Goal: Information Seeking & Learning: Find specific fact

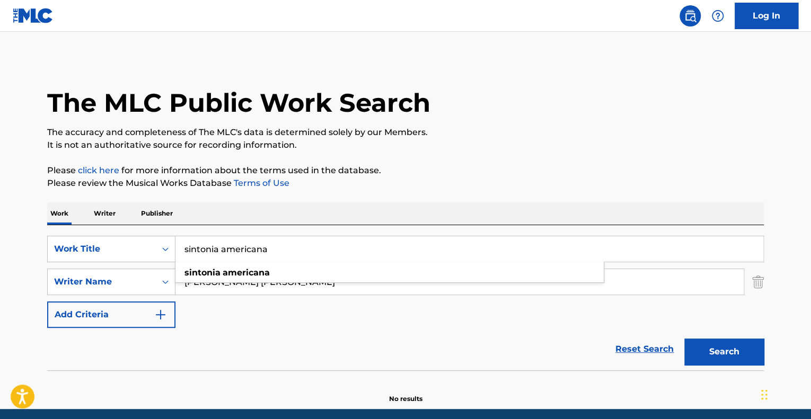
click at [354, 201] on div "The MLC Public Work Search The accuracy and completeness of The MLC's data is d…" at bounding box center [405, 231] width 742 height 346
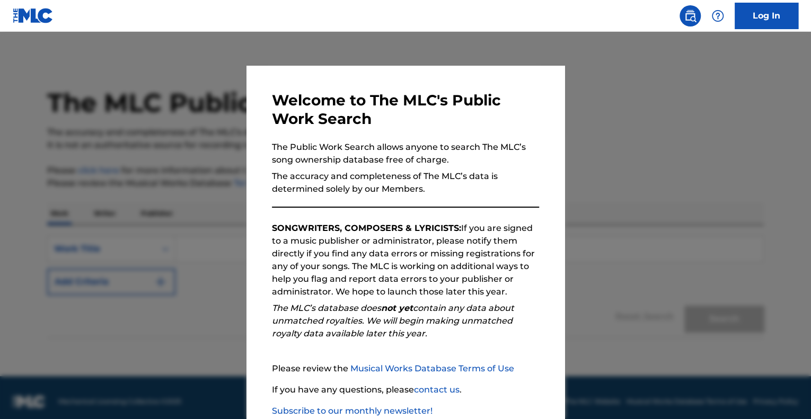
scroll to position [66, 0]
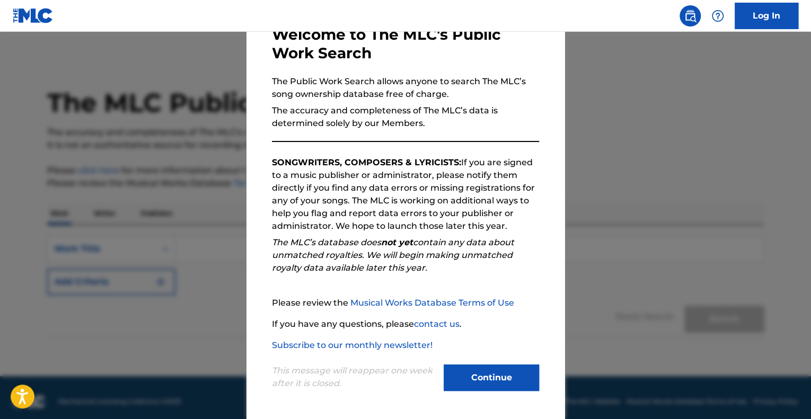
click at [491, 375] on button "Continue" at bounding box center [491, 378] width 95 height 27
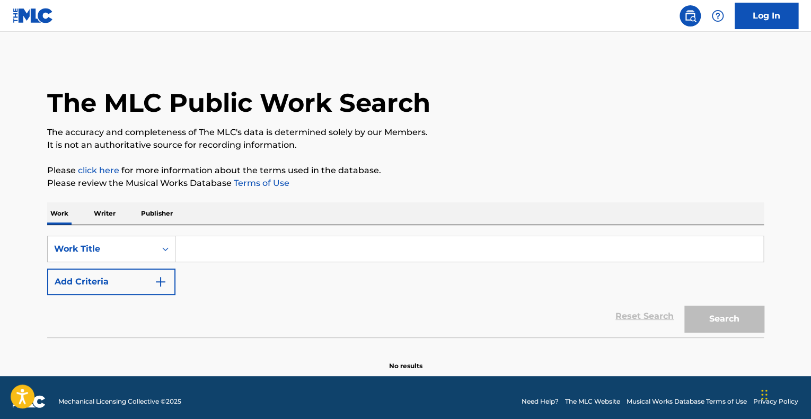
click at [232, 248] on input "Search Form" at bounding box center [469, 248] width 588 height 25
paste input "Fried Neck Bones and Some Home Fries"
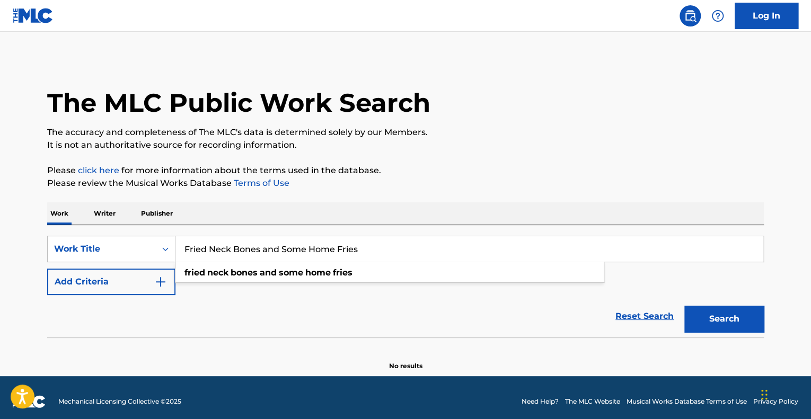
type input "Fried Neck Bones and Some Home Fries"
click at [716, 319] on button "Search" at bounding box center [724, 319] width 80 height 27
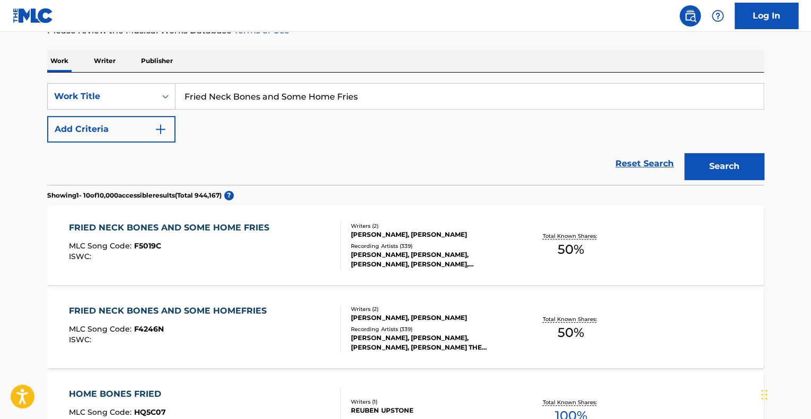
scroll to position [212, 0]
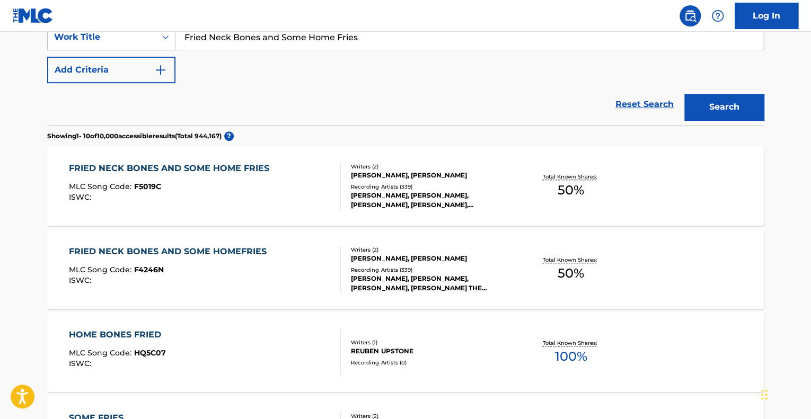
click at [274, 200] on div "FRIED NECK BONES AND SOME HOME FRIES MLC Song Code : F5019C ISWC :" at bounding box center [205, 186] width 272 height 48
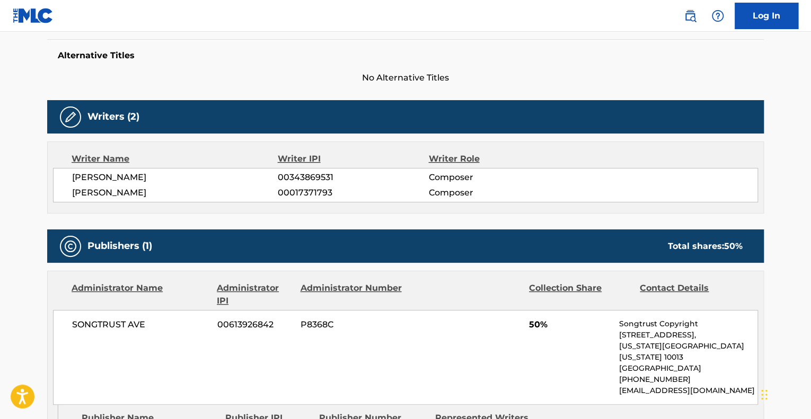
scroll to position [424, 0]
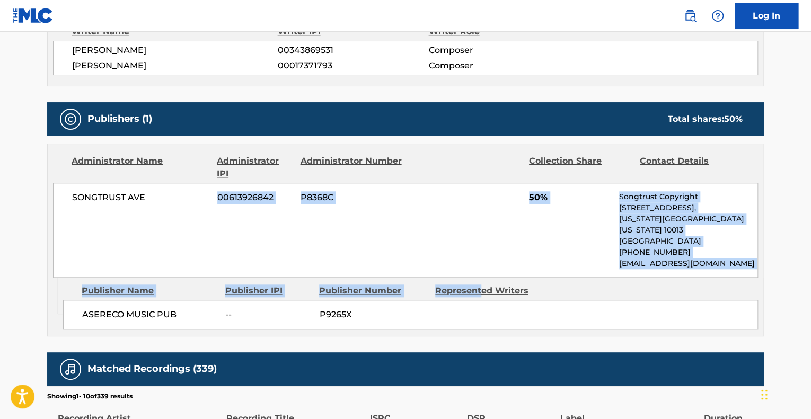
drag, startPoint x: 155, startPoint y: 257, endPoint x: 483, endPoint y: 286, distance: 330.0
click at [483, 286] on div "Administrator Name Administrator IPI Administrator Number Collection Share Cont…" at bounding box center [405, 240] width 717 height 193
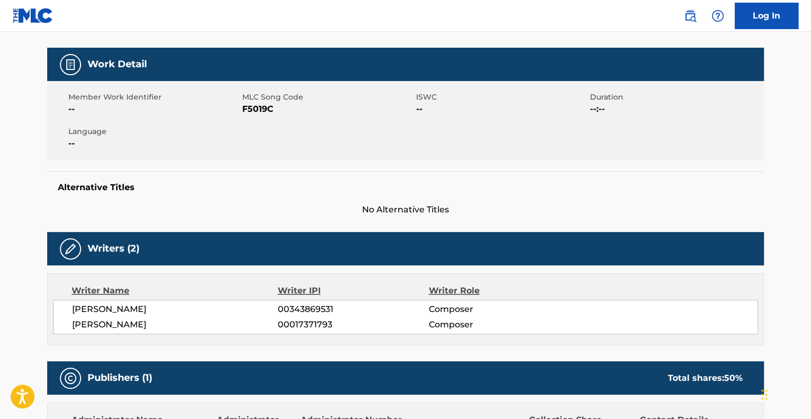
scroll to position [159, 0]
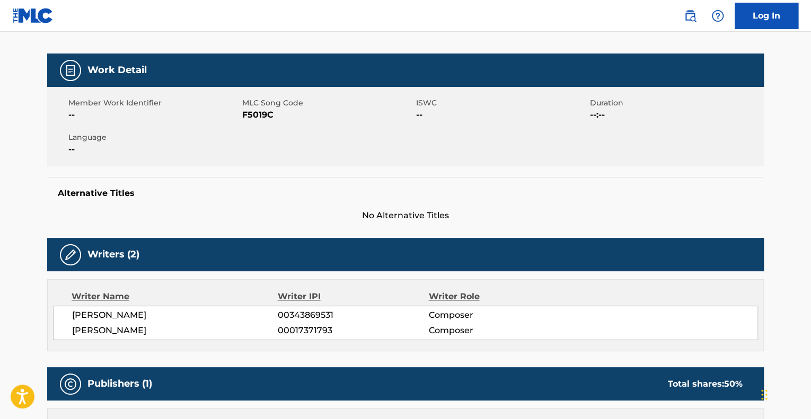
click at [247, 285] on div "Writer Name Writer IPI Writer Role WILLIAM CORREA 00343869531 Composer MEL CLAR…" at bounding box center [405, 315] width 717 height 72
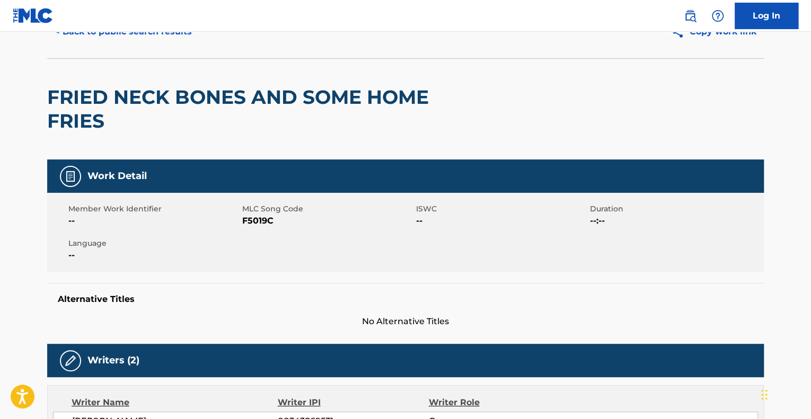
scroll to position [0, 0]
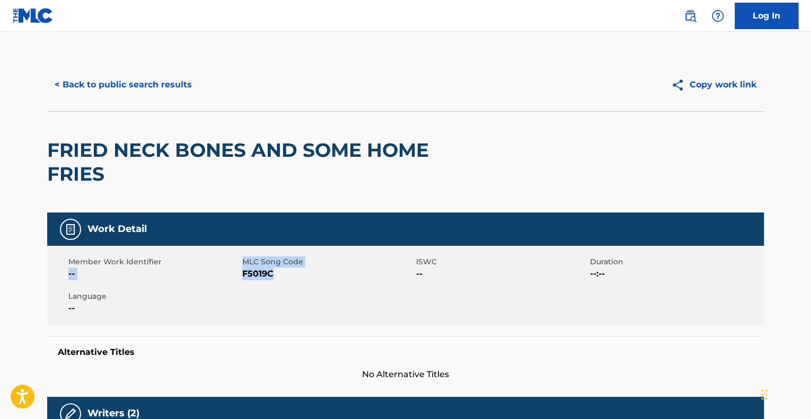
drag, startPoint x: 272, startPoint y: 277, endPoint x: 237, endPoint y: 261, distance: 38.7
click at [237, 261] on div "Member Work Identifier -- MLC Song Code F5019C ISWC -- Duration --:-- Language …" at bounding box center [405, 286] width 717 height 80
click at [282, 271] on span "F5019C" at bounding box center [327, 274] width 171 height 13
click at [285, 284] on div "Member Work Identifier -- MLC Song Code F5019C ISWC -- Duration --:-- Language …" at bounding box center [405, 286] width 717 height 80
drag, startPoint x: 274, startPoint y: 277, endPoint x: 242, endPoint y: 259, distance: 35.8
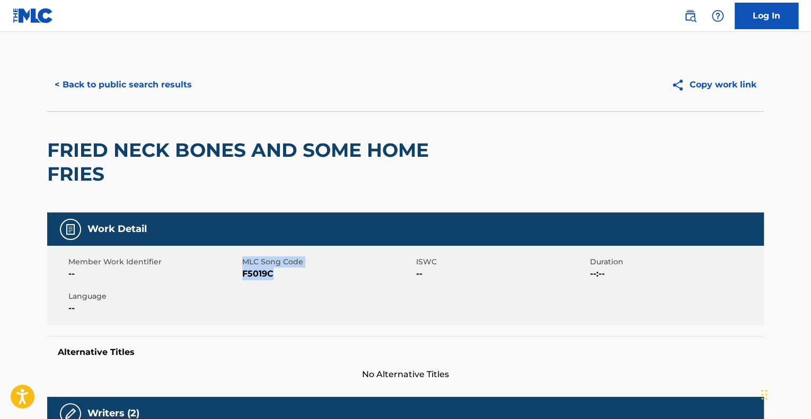
click at [242, 259] on div "MLC Song Code F5019C" at bounding box center [329, 269] width 174 height 24
copy div "MLC Song Code F5019C"
click at [316, 354] on h5 "Alternative Titles" at bounding box center [406, 352] width 696 height 11
click at [128, 85] on button "< Back to public search results" at bounding box center [123, 85] width 152 height 27
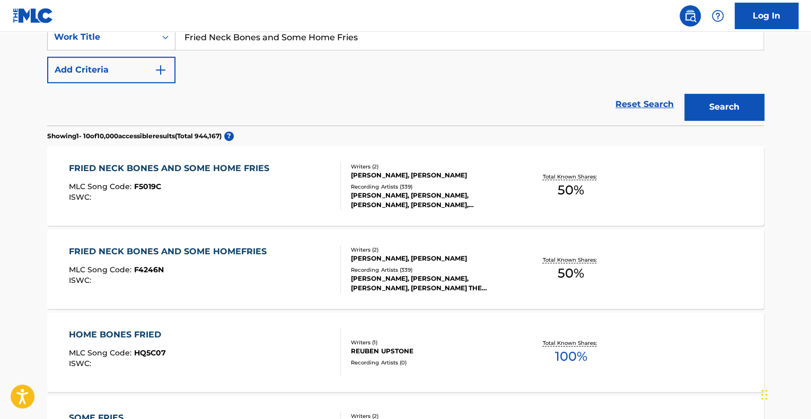
scroll to position [265, 0]
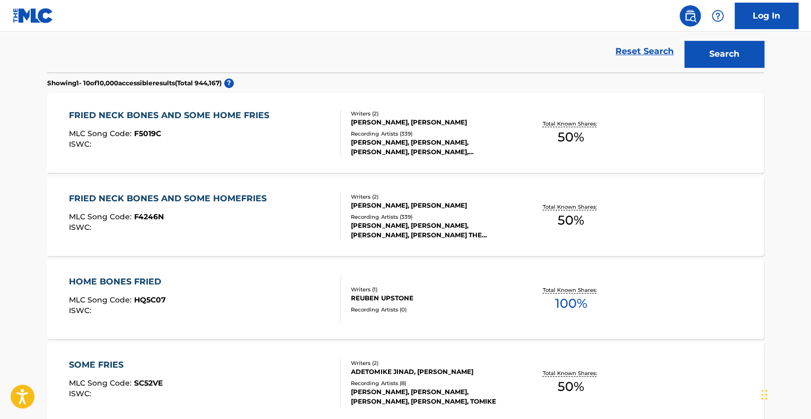
click at [314, 243] on div "FRIED NECK BONES AND SOME HOMEFRIES MLC Song Code : F4246N ISWC : Writers ( 2 )…" at bounding box center [405, 217] width 717 height 80
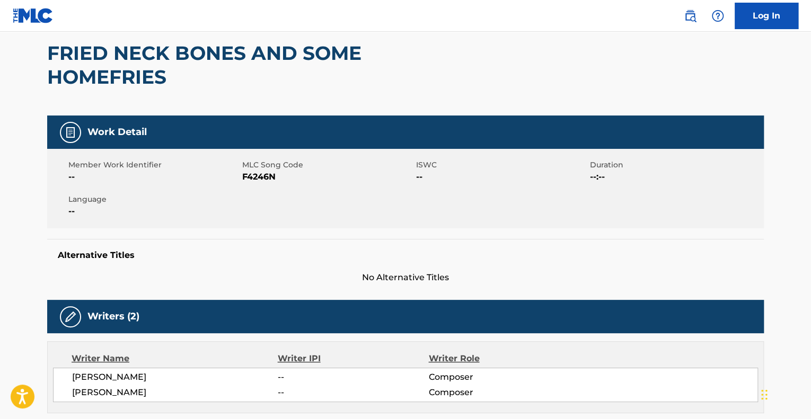
scroll to position [318, 0]
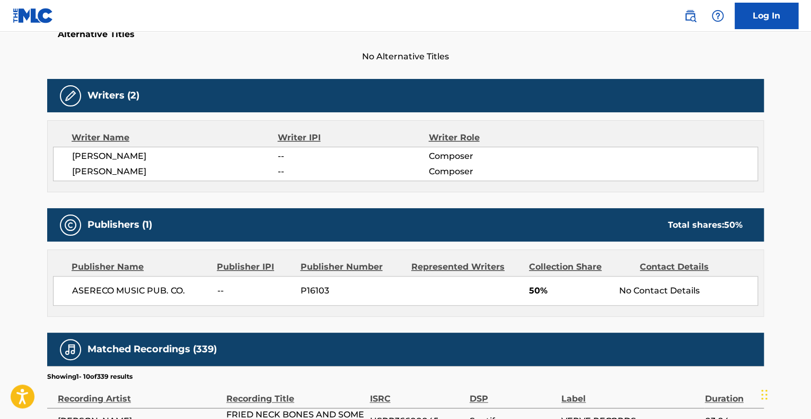
click at [222, 307] on div "Publisher Name Publisher IPI Publisher Number Represented Writers Collection Sh…" at bounding box center [406, 283] width 716 height 66
click at [193, 295] on span "ASERECO MUSIC PUB. CO." at bounding box center [140, 291] width 137 height 13
drag, startPoint x: 187, startPoint y: 291, endPoint x: 13, endPoint y: 279, distance: 174.3
click at [13, 279] on main "< Back to public search results Copy work link FRIED NECK BONES AND SOME HOMEFR…" at bounding box center [405, 239] width 811 height 1051
click at [314, 307] on div "Publisher Name Publisher IPI Publisher Number Represented Writers Collection Sh…" at bounding box center [406, 283] width 716 height 66
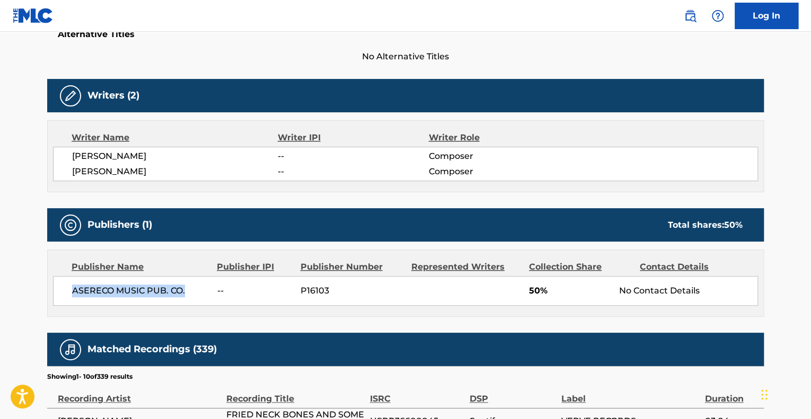
drag, startPoint x: 189, startPoint y: 292, endPoint x: 63, endPoint y: 282, distance: 126.0
click at [63, 282] on div "ASERECO MUSIC PUB. CO. -- P16103 50% No Contact Details" at bounding box center [405, 291] width 705 height 30
copy span "ASERECO MUSIC PUB. CO."
click at [253, 318] on div "Work Detail Member Work Identifier -- MLC Song Code F4246N ISWC -- Duration --:…" at bounding box center [405, 322] width 717 height 854
click at [363, 345] on div "Matched Recordings (339)" at bounding box center [405, 349] width 717 height 33
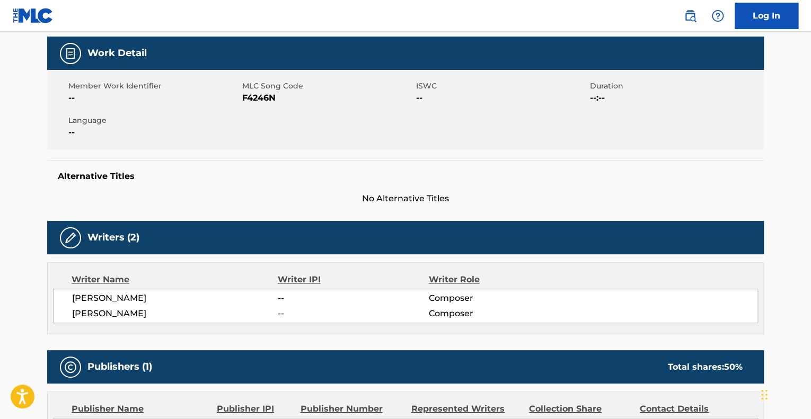
scroll to position [0, 0]
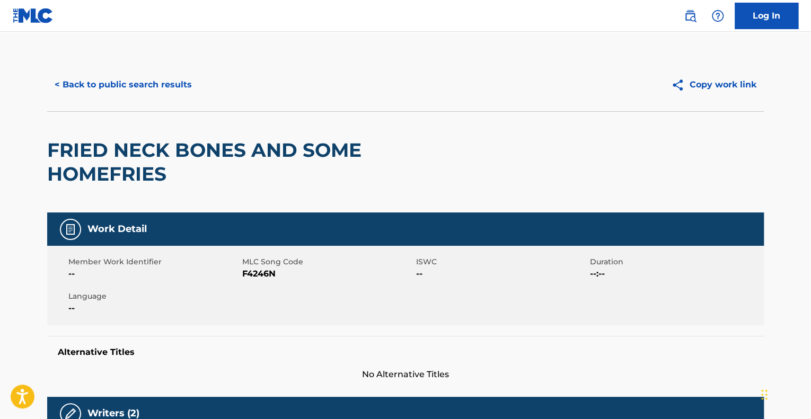
click at [145, 88] on button "< Back to public search results" at bounding box center [123, 85] width 152 height 27
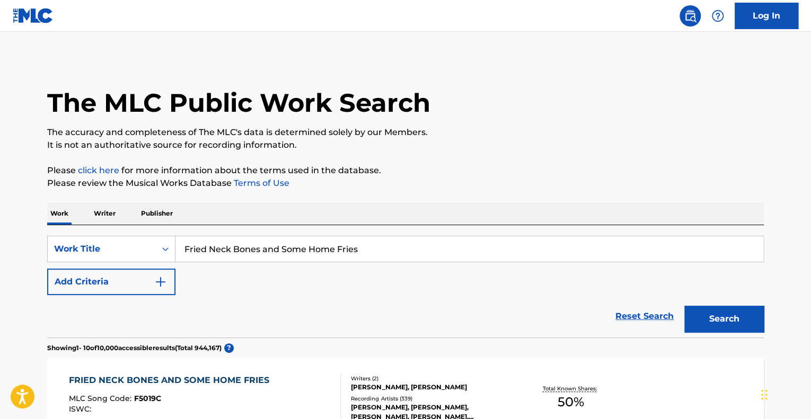
drag, startPoint x: 261, startPoint y: 247, endPoint x: 778, endPoint y: 267, distance: 517.3
type input "Fried Neck Bones"
click at [684, 306] on button "Search" at bounding box center [724, 319] width 80 height 27
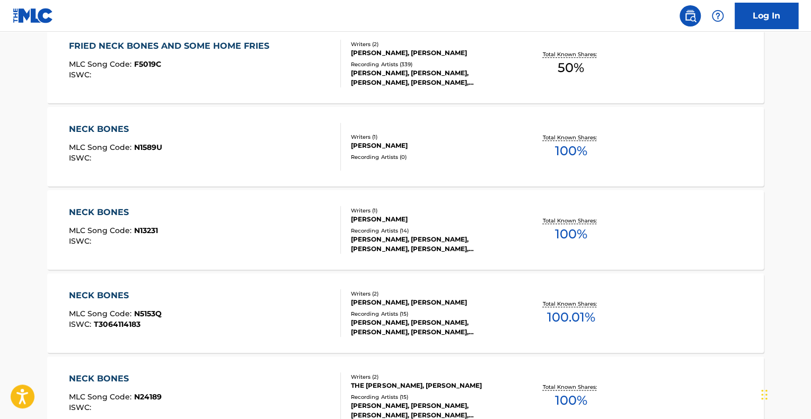
scroll to position [212, 0]
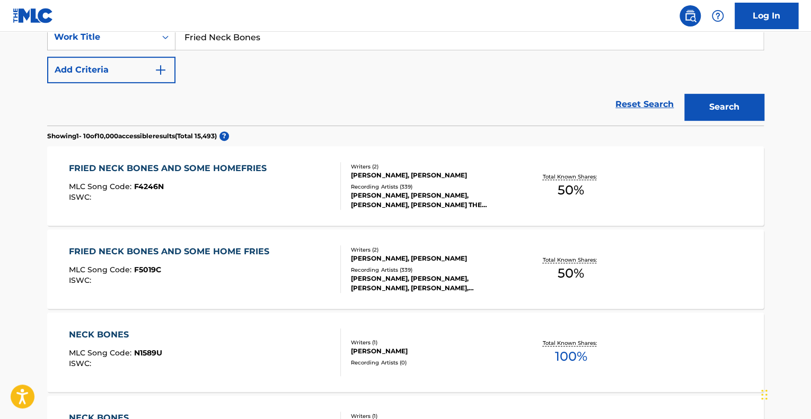
click at [307, 277] on div "FRIED NECK BONES AND SOME HOME FRIES MLC Song Code : F5019C ISWC :" at bounding box center [205, 269] width 272 height 48
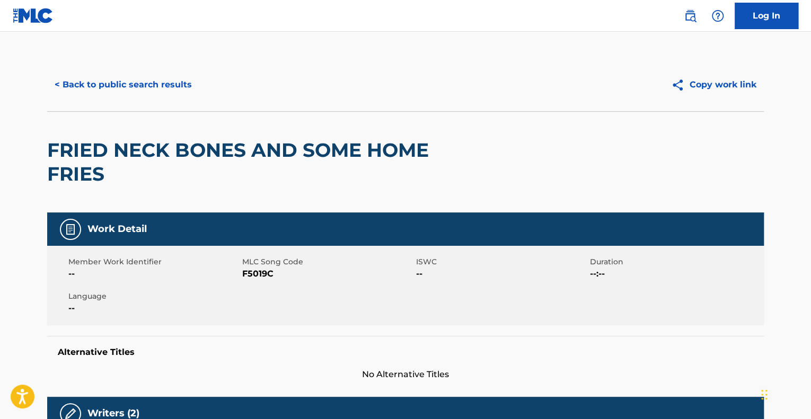
click at [170, 89] on button "< Back to public search results" at bounding box center [123, 85] width 152 height 27
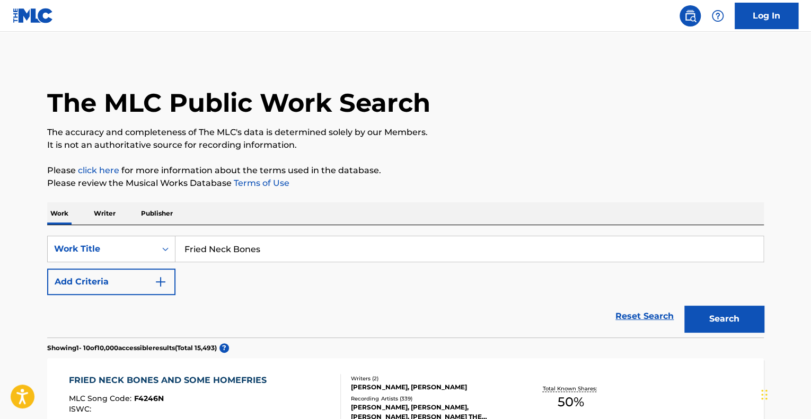
drag, startPoint x: 210, startPoint y: 240, endPoint x: 54, endPoint y: 219, distance: 157.2
paste input "Panama Limited"
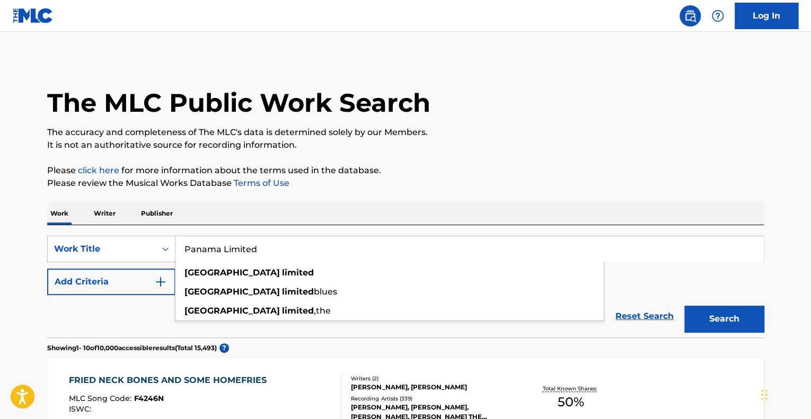
type input "Panama Limited"
click at [684, 306] on button "Search" at bounding box center [724, 319] width 80 height 27
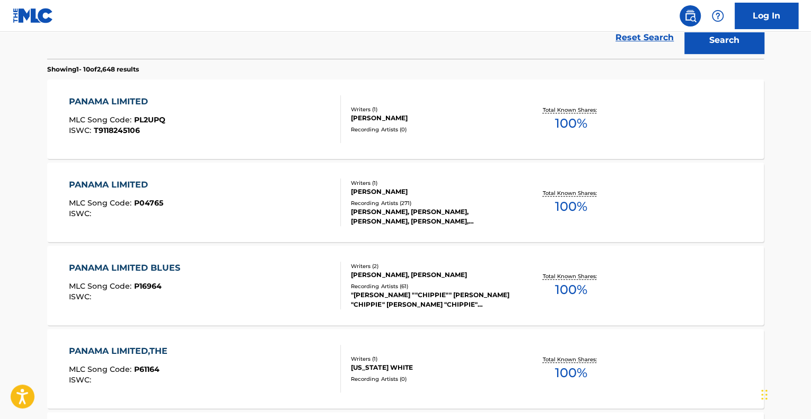
scroll to position [318, 0]
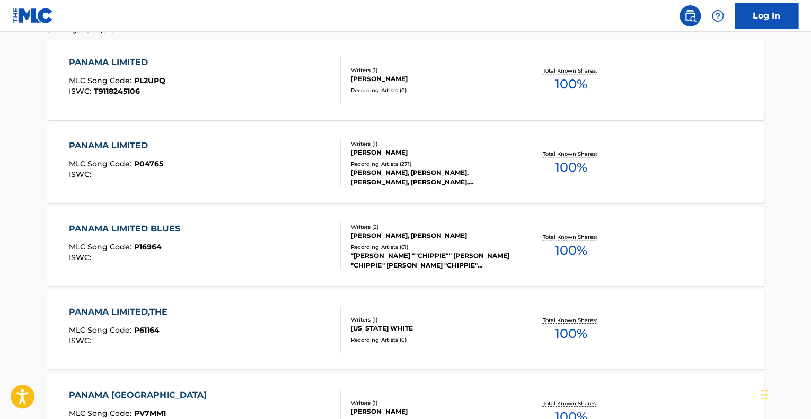
click at [280, 344] on div "PANAMA LIMITED,THE MLC Song Code : P61164 ISWC :" at bounding box center [205, 330] width 272 height 48
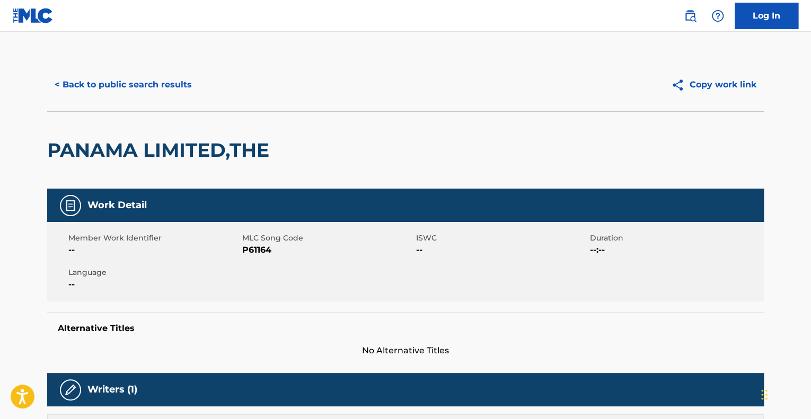
scroll to position [318, 0]
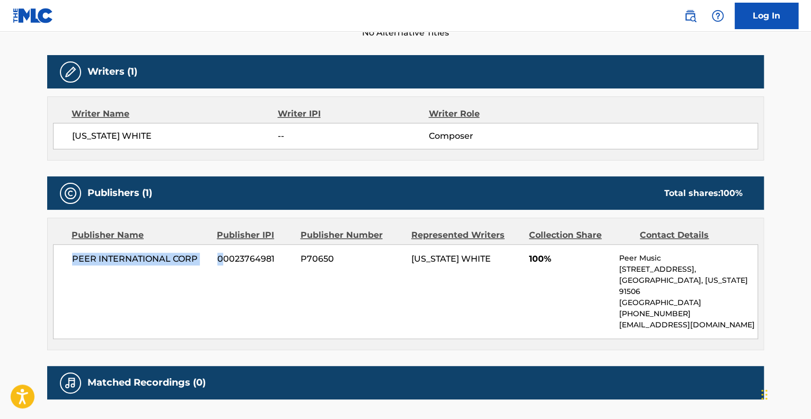
drag, startPoint x: 64, startPoint y: 258, endPoint x: 244, endPoint y: 279, distance: 181.5
click at [235, 274] on div "PEER INTERNATIONAL CORP 00023764981 P70650 WASHINGTON WHITE 100% Peer Music 901…" at bounding box center [405, 291] width 705 height 95
drag, startPoint x: 363, startPoint y: 328, endPoint x: 381, endPoint y: 342, distance: 22.7
click at [365, 330] on div "PEER INTERNATIONAL CORP 00023764981 P70650 WASHINGTON WHITE 100% Peer Music 901…" at bounding box center [405, 291] width 705 height 95
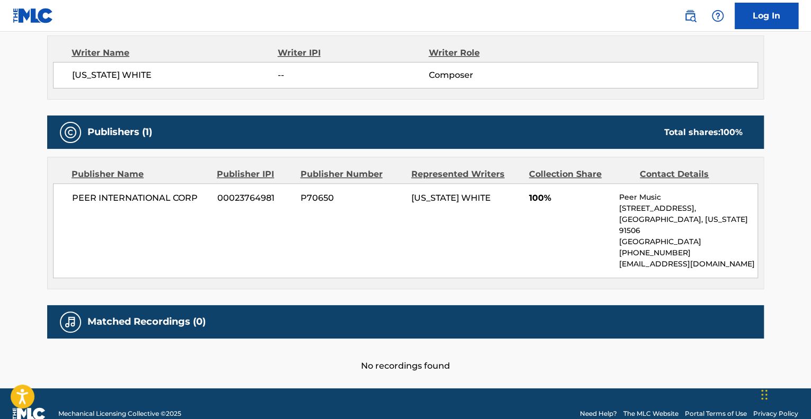
scroll to position [398, 0]
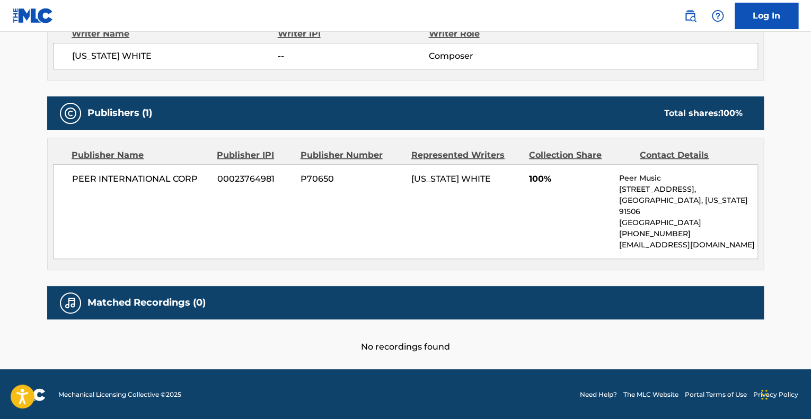
click at [328, 258] on div "PEER INTERNATIONAL CORP 00023764981 P70650 WASHINGTON WHITE 100% Peer Music 901…" at bounding box center [405, 211] width 705 height 95
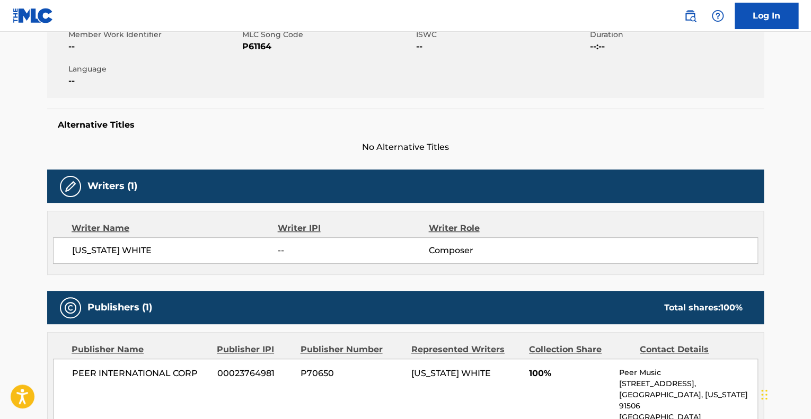
scroll to position [133, 0]
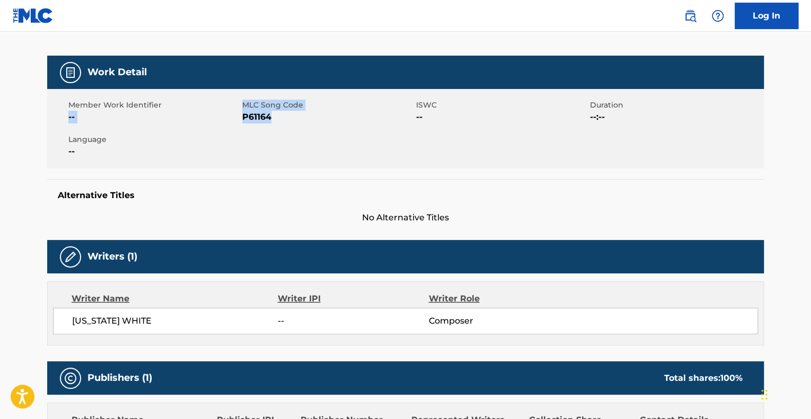
drag, startPoint x: 284, startPoint y: 119, endPoint x: 242, endPoint y: 105, distance: 43.9
click at [242, 105] on div "Member Work Identifier -- MLC Song Code P61164 ISWC -- Duration --:-- Language …" at bounding box center [405, 129] width 717 height 80
click at [254, 106] on span "MLC Song Code" at bounding box center [327, 105] width 171 height 11
drag, startPoint x: 294, startPoint y: 119, endPoint x: 245, endPoint y: 109, distance: 49.8
click at [245, 109] on div "MLC Song Code P61164" at bounding box center [329, 112] width 174 height 24
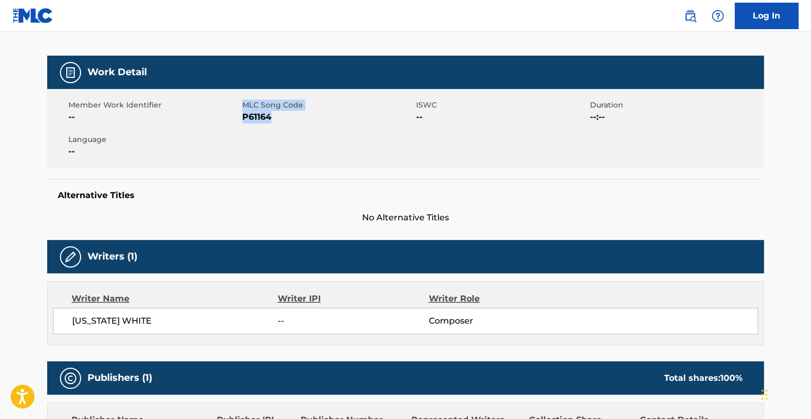
copy div "MLC Song Code P61164"
click at [394, 206] on div "Alternative Titles No Alternative Titles" at bounding box center [405, 201] width 717 height 45
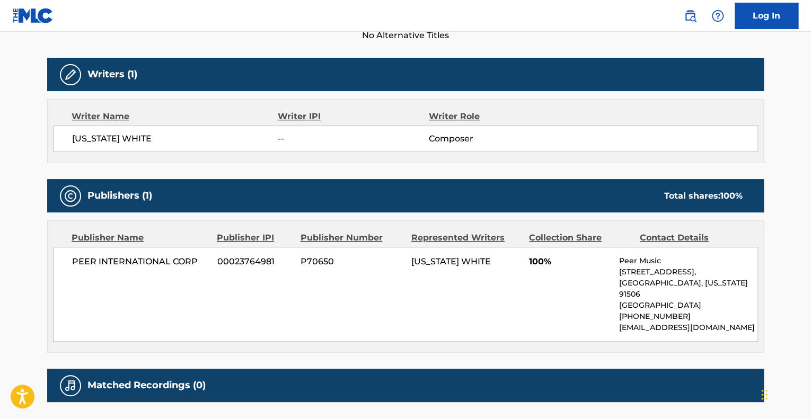
scroll to position [345, 0]
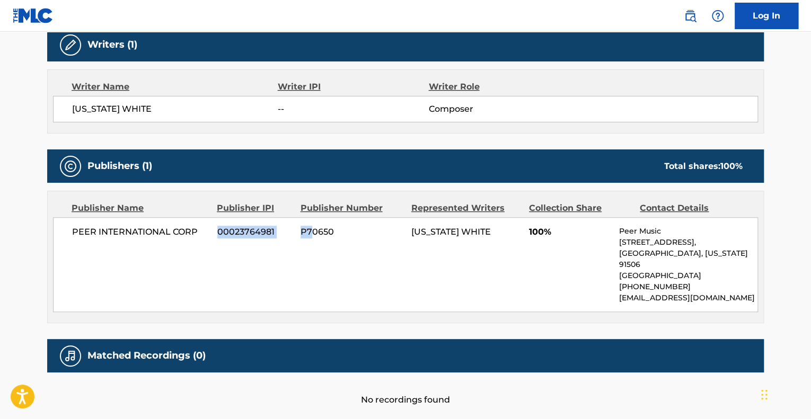
drag, startPoint x: 211, startPoint y: 281, endPoint x: 297, endPoint y: 282, distance: 85.9
click at [310, 313] on div "Publisher Name Publisher IPI Publisher Number Represented Writers Collection Sh…" at bounding box center [406, 256] width 716 height 131
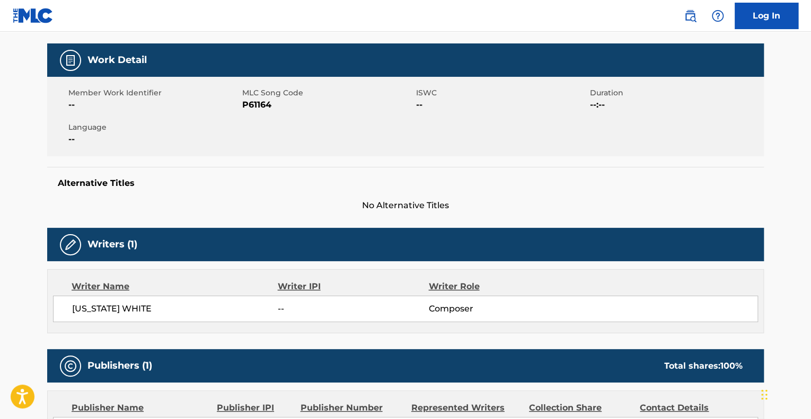
scroll to position [0, 0]
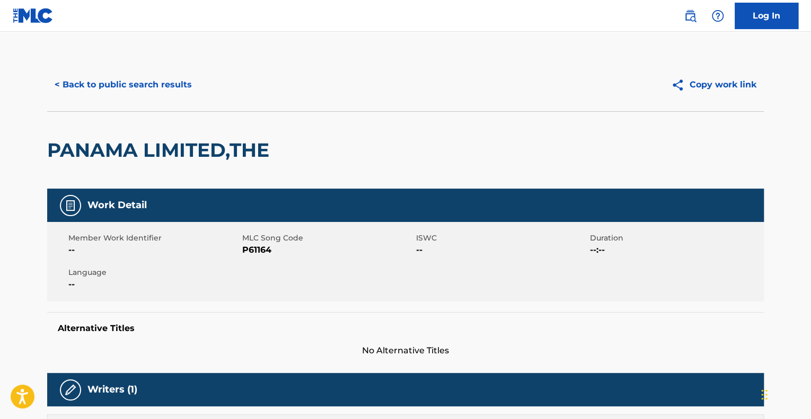
click at [125, 75] on button "< Back to public search results" at bounding box center [123, 85] width 152 height 27
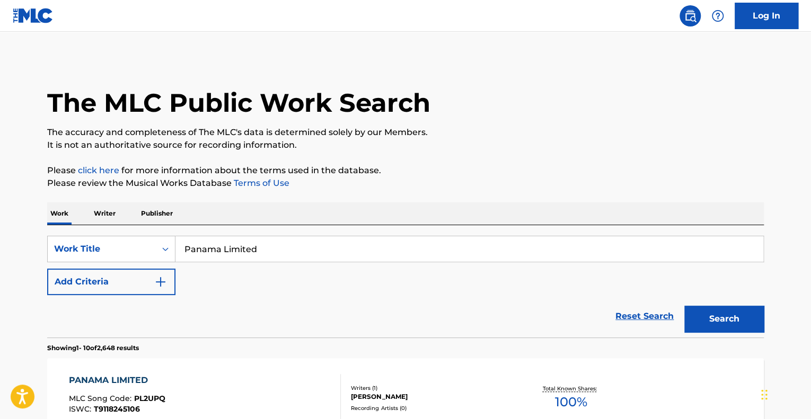
drag, startPoint x: 261, startPoint y: 249, endPoint x: 115, endPoint y: 222, distance: 149.3
click at [116, 225] on div "SearchWithCriteria26c35ee3-8751-4ece-b1a5-c3906806e42a Work Title Panama Limite…" at bounding box center [405, 281] width 717 height 112
paste input "Mobile-Texas Line"
type input "Mobile-Texas Line"
click at [684, 306] on button "Search" at bounding box center [724, 319] width 80 height 27
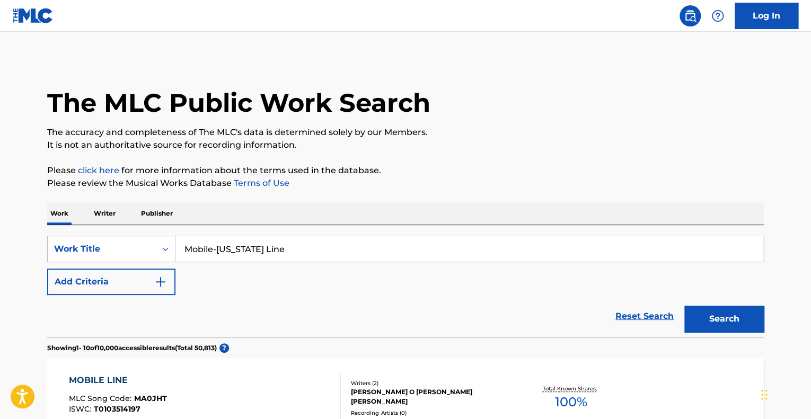
click at [304, 319] on div "Reset Search Search" at bounding box center [405, 316] width 717 height 42
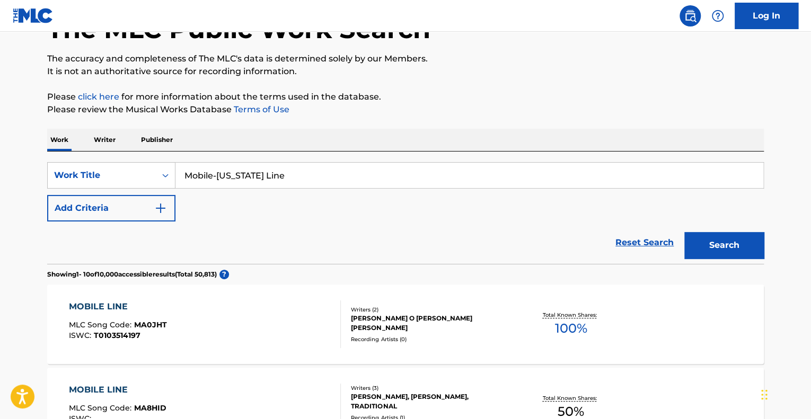
scroll to position [212, 0]
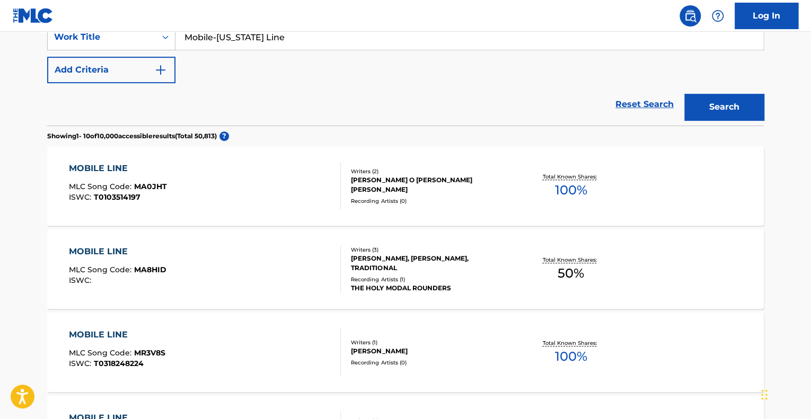
click at [201, 184] on div "MOBILE LINE MLC Song Code : MA0JHT ISWC : T0103514197" at bounding box center [205, 186] width 272 height 48
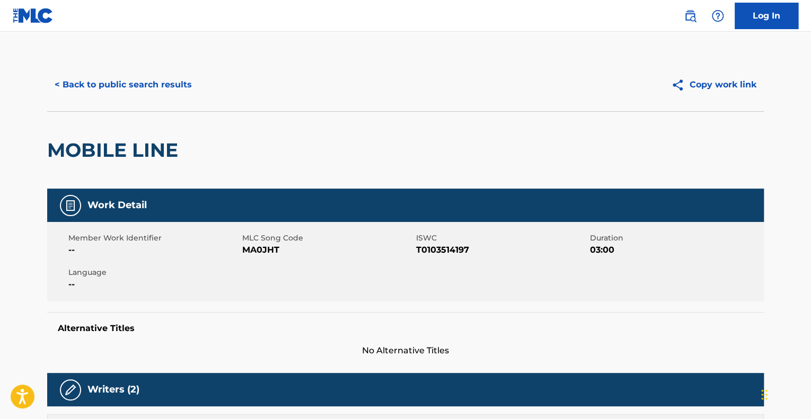
click at [136, 93] on button "< Back to public search results" at bounding box center [123, 85] width 152 height 27
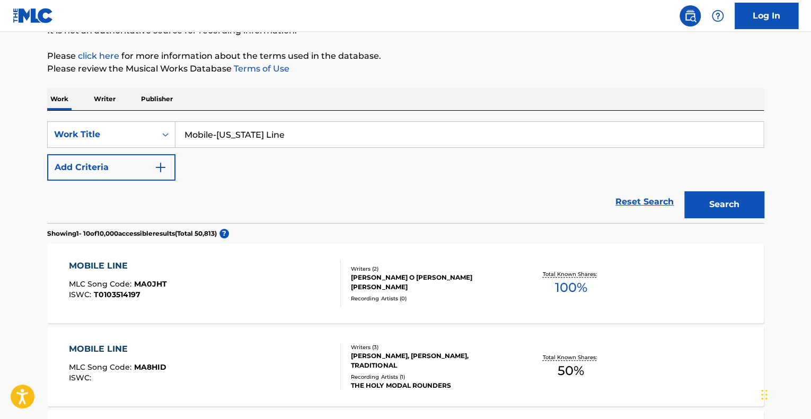
scroll to position [106, 0]
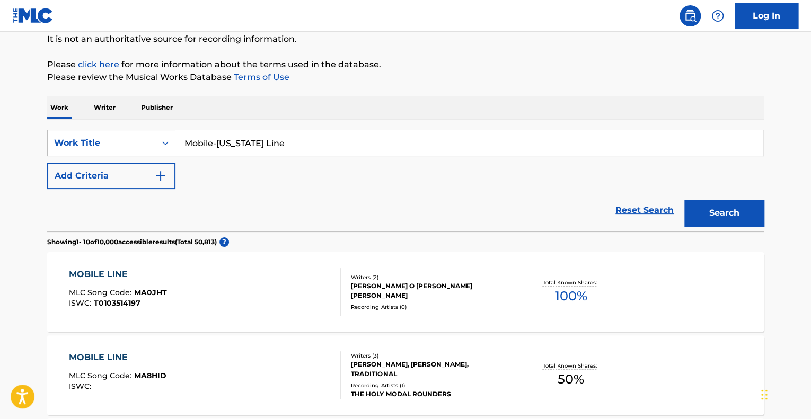
click at [159, 184] on button "Add Criteria" at bounding box center [111, 176] width 128 height 27
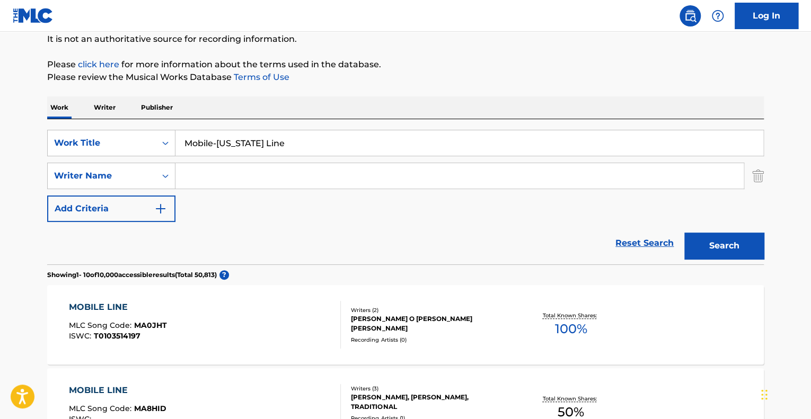
click at [195, 175] on input "Search Form" at bounding box center [459, 175] width 568 height 25
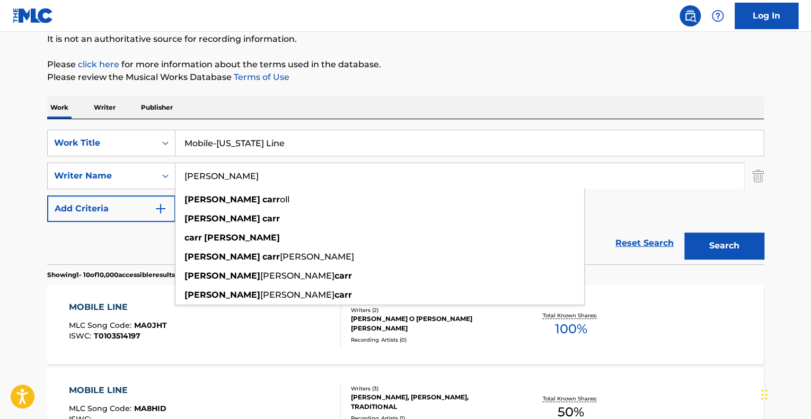
type input "leroy carr"
click at [684, 233] on button "Search" at bounding box center [724, 246] width 80 height 27
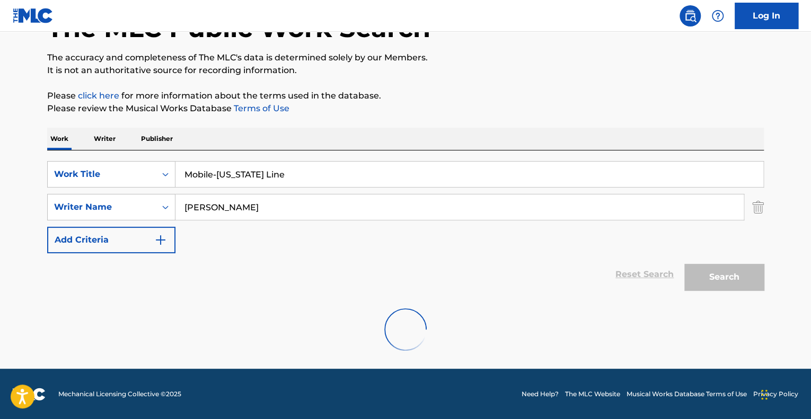
scroll to position [40, 0]
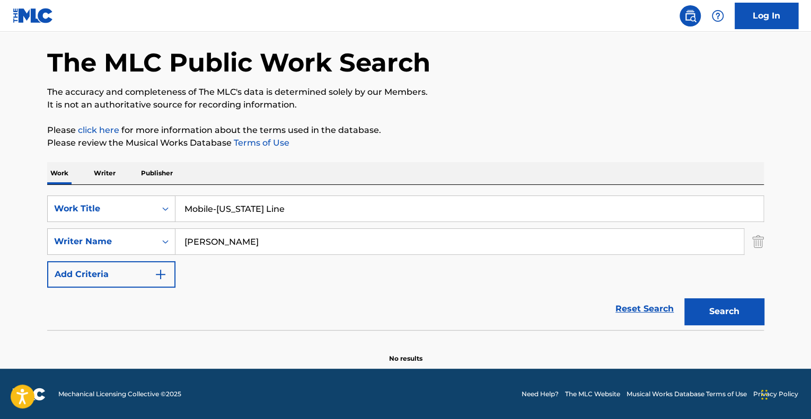
drag, startPoint x: 216, startPoint y: 208, endPoint x: 362, endPoint y: 220, distance: 146.8
click at [362, 220] on input "Mobile-Texas Line" at bounding box center [469, 208] width 588 height 25
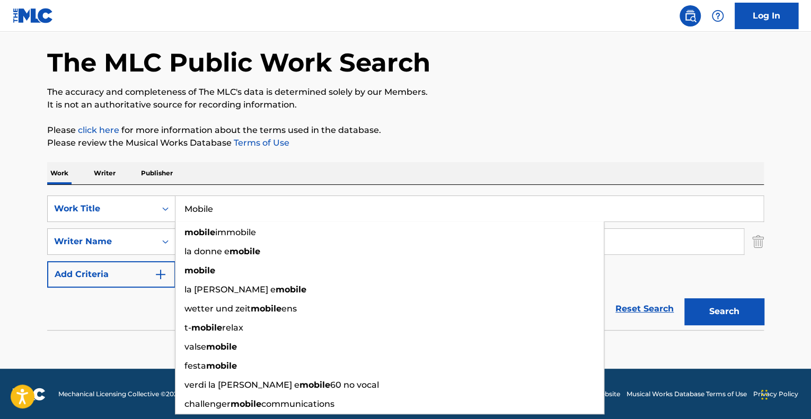
click at [684, 298] on button "Search" at bounding box center [724, 311] width 80 height 27
click at [236, 205] on input "Mobile" at bounding box center [469, 208] width 588 height 25
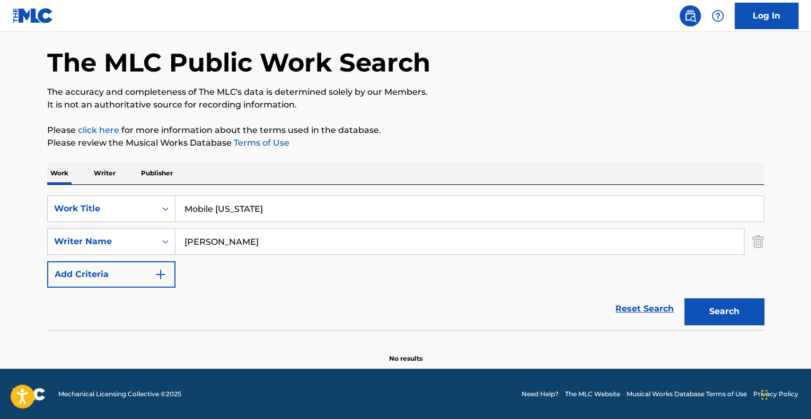
type input "Mobile texas"
click at [684, 298] on button "Search" at bounding box center [724, 311] width 80 height 27
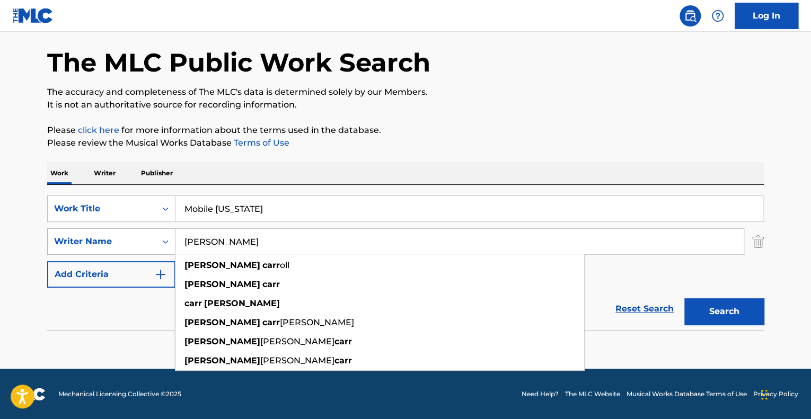
drag, startPoint x: 206, startPoint y: 234, endPoint x: 168, endPoint y: 243, distance: 39.2
click at [165, 243] on div "SearchWithCriteria86287a2f-8a6c-48f1-83db-b43f5262766e Writer Name leroy carr l…" at bounding box center [405, 241] width 717 height 27
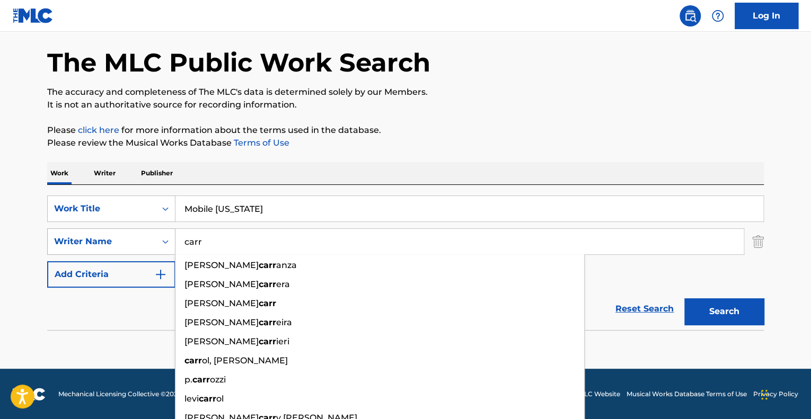
type input "carr"
click at [684, 298] on button "Search" at bounding box center [724, 311] width 80 height 27
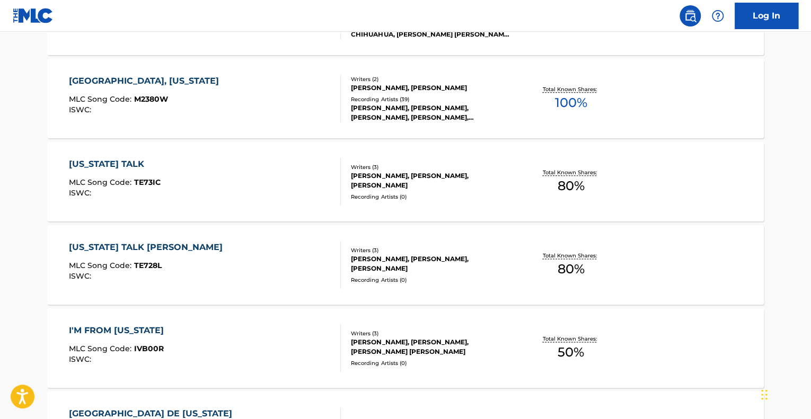
scroll to position [676, 0]
